Goal: Information Seeking & Learning: Learn about a topic

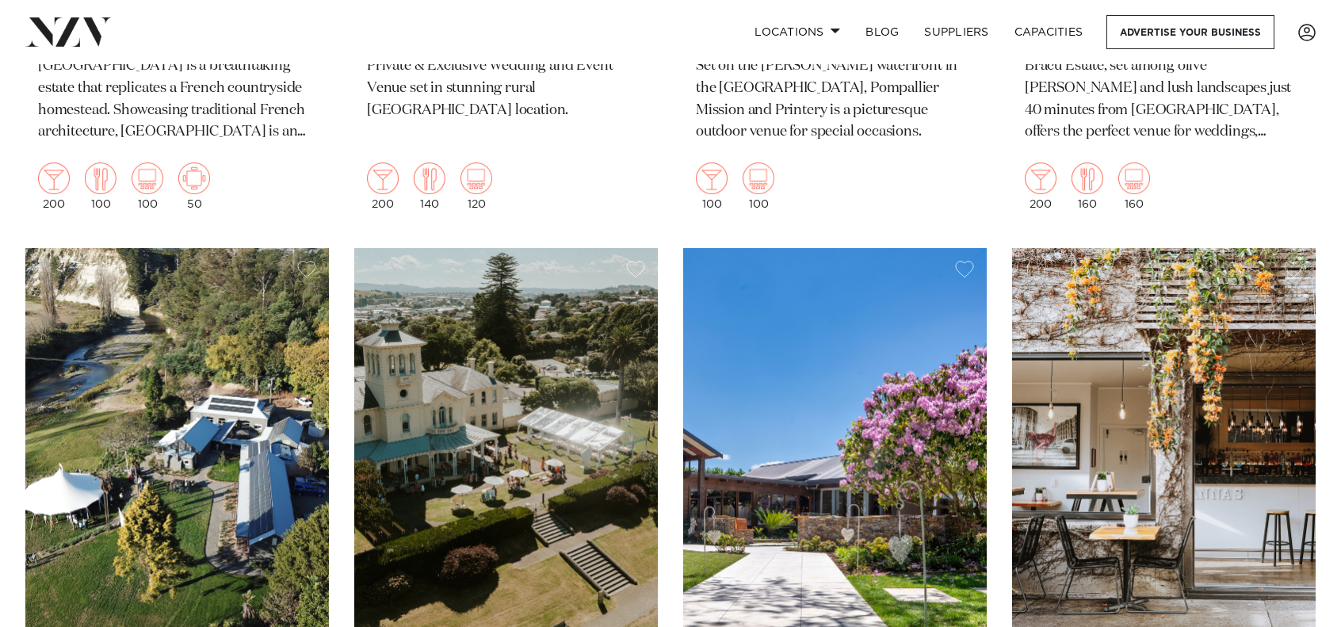
scroll to position [2616, 0]
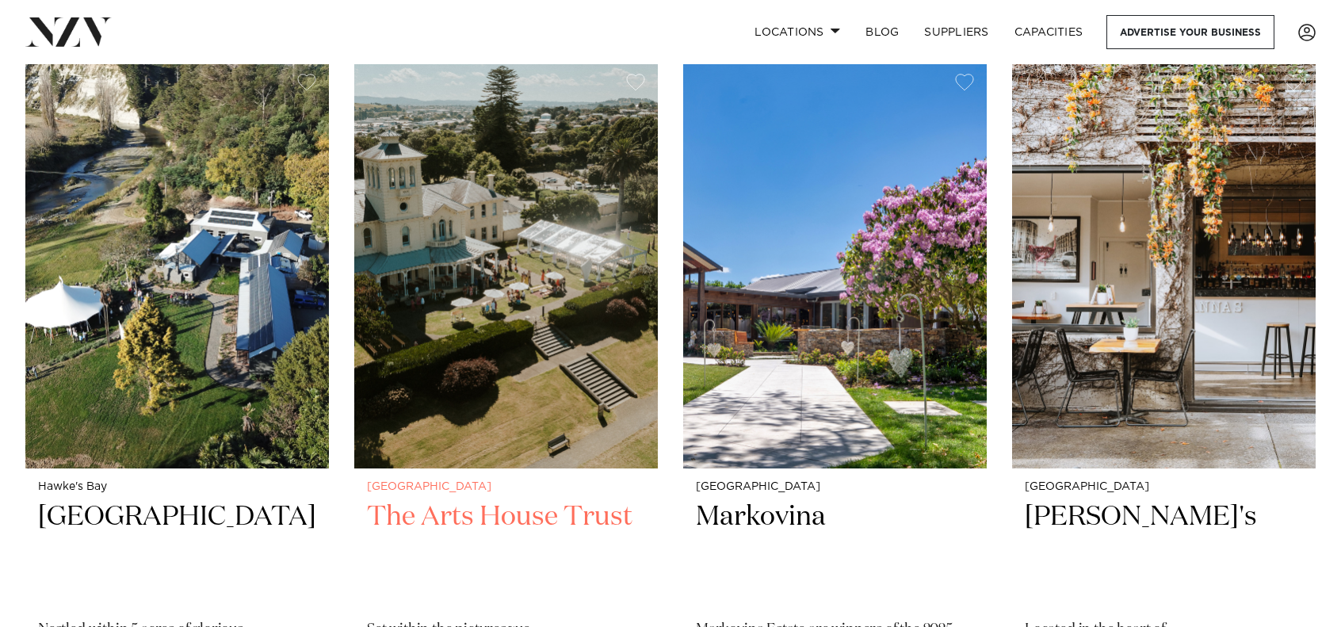
click at [564, 351] on img at bounding box center [506, 264] width 304 height 407
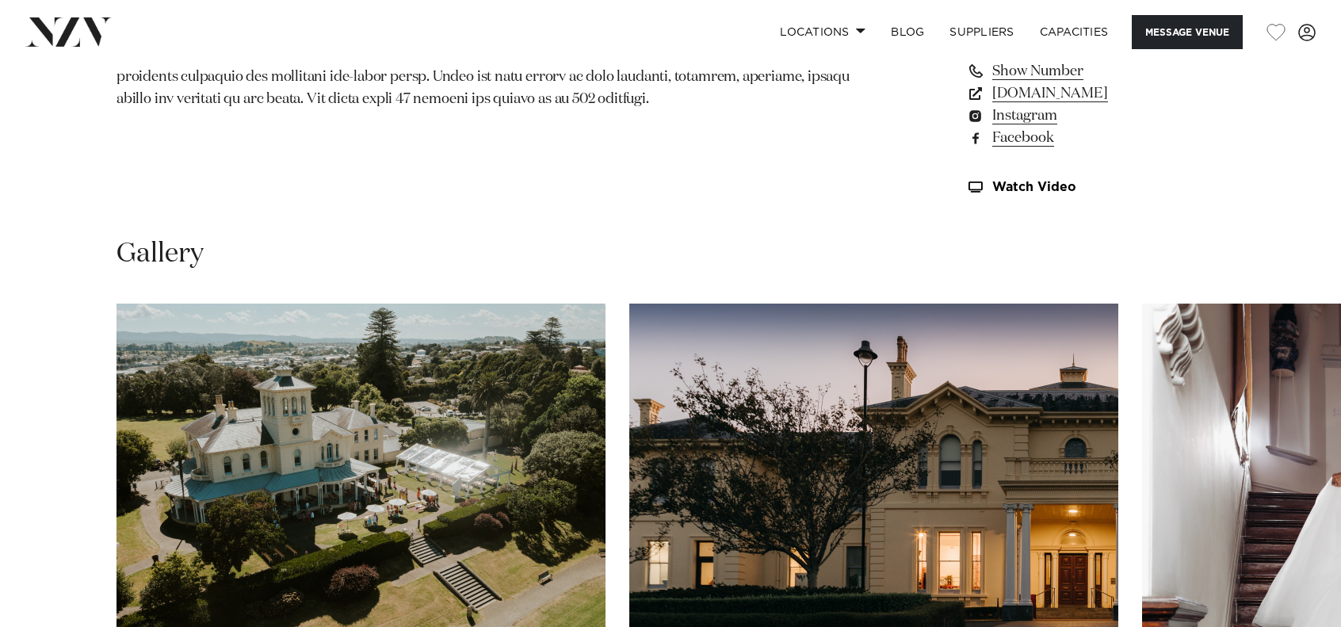
scroll to position [1506, 0]
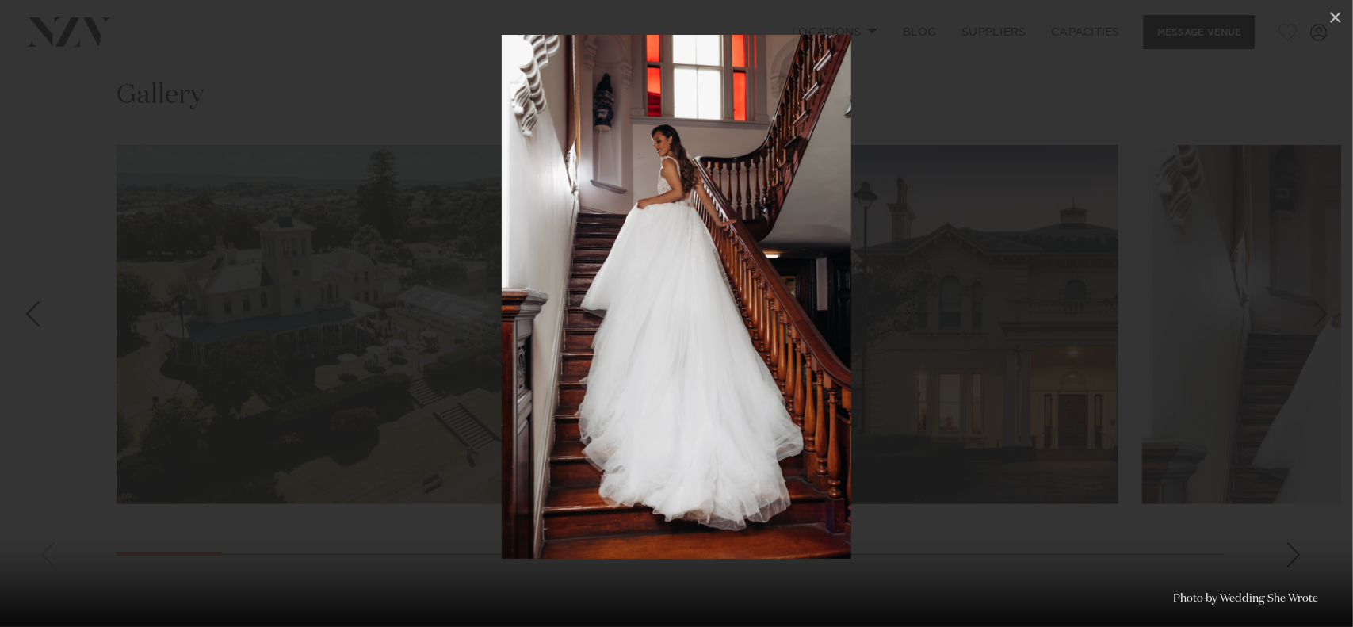
click at [1237, 373] on div at bounding box center [676, 313] width 1353 height 627
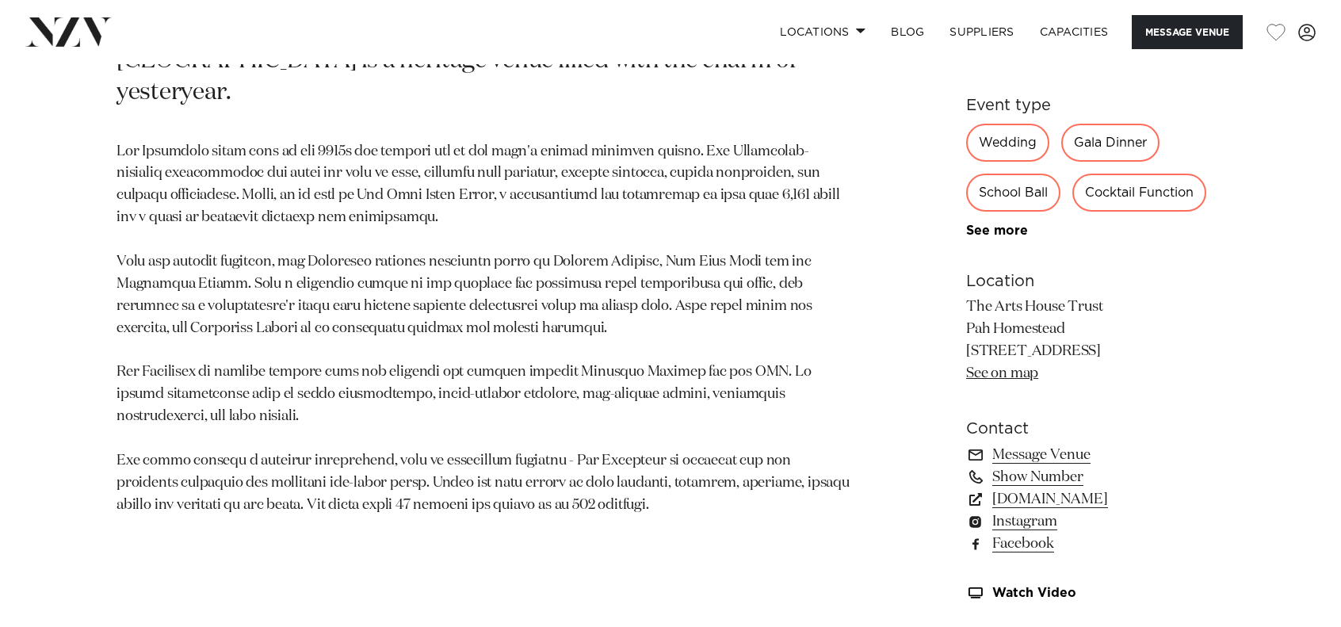
scroll to position [1100, 0]
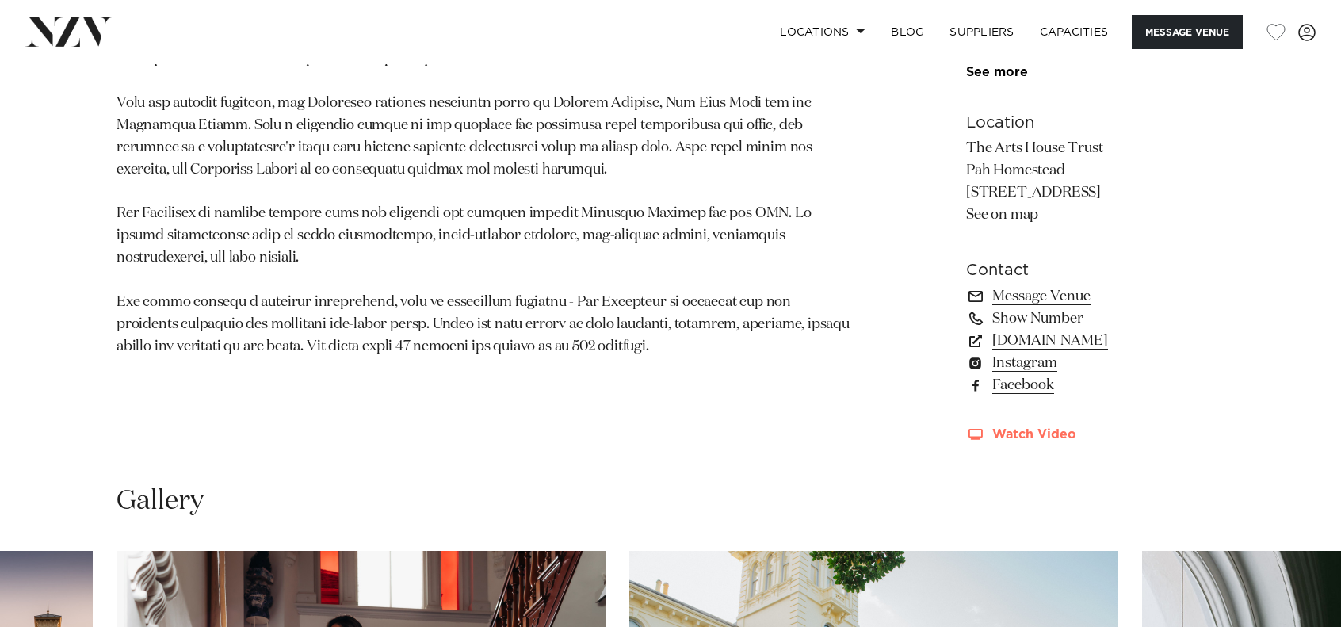
click at [997, 428] on link "Watch Video" at bounding box center [1095, 434] width 258 height 13
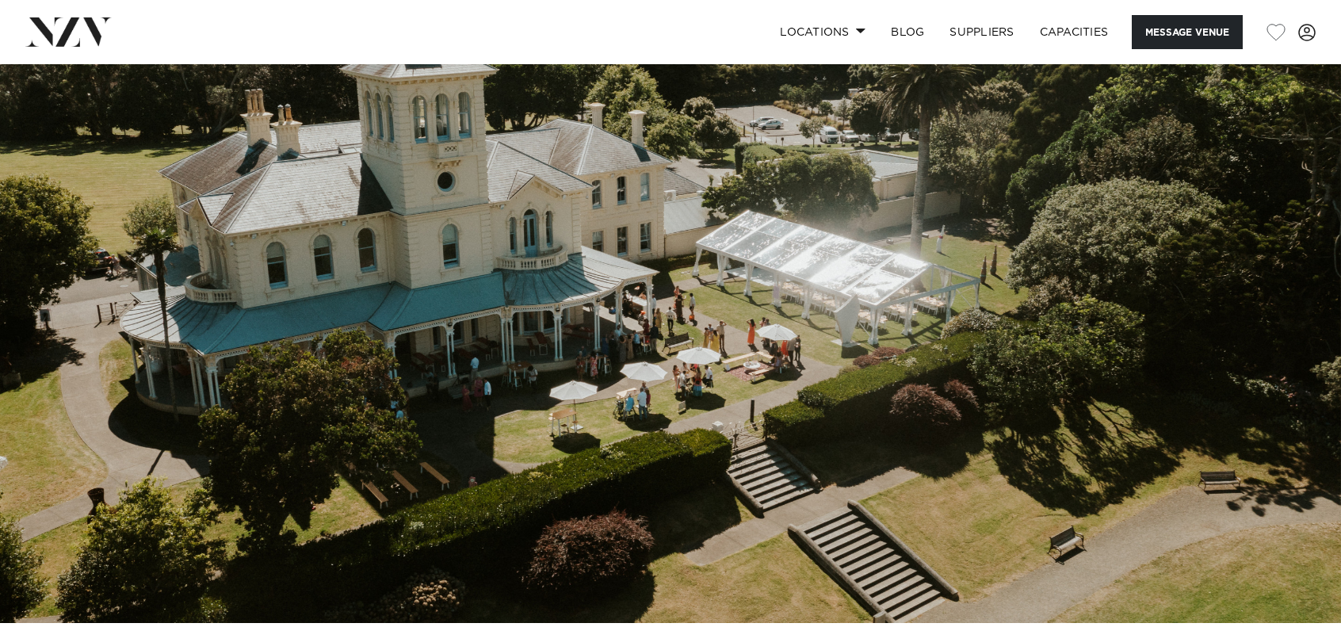
scroll to position [0, 0]
